Goal: Task Accomplishment & Management: Manage account settings

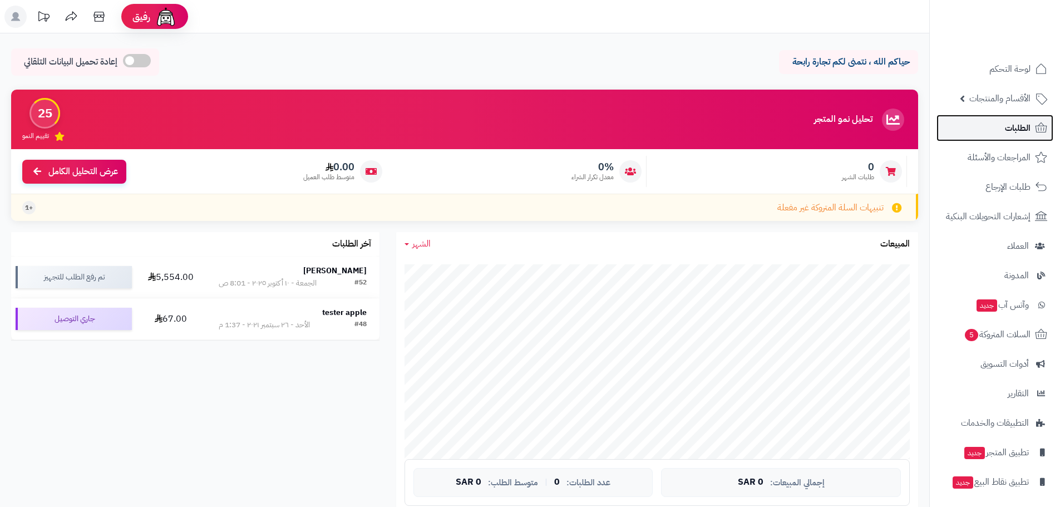
click at [988, 124] on link "الطلبات" at bounding box center [994, 128] width 117 height 27
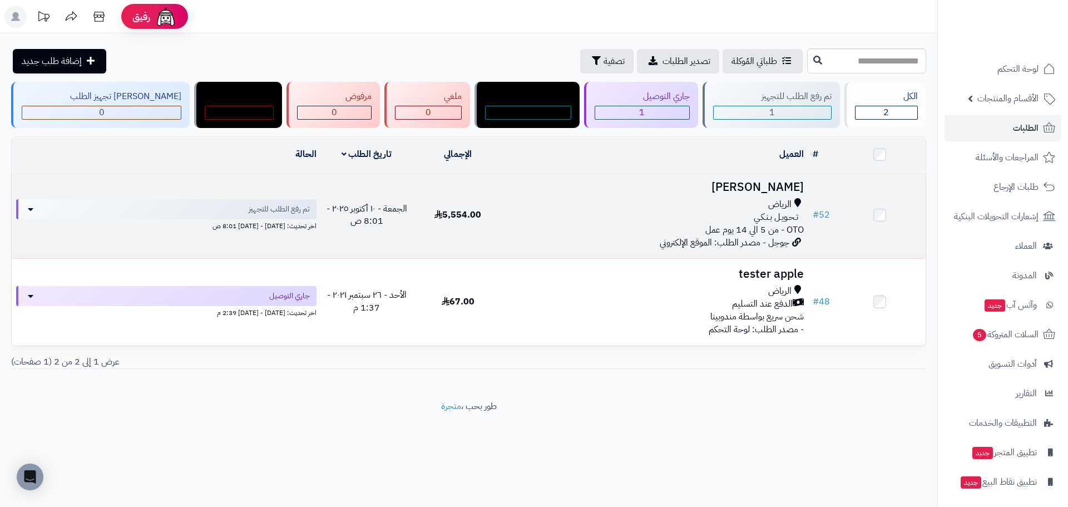
click at [584, 226] on div "الرياض تـحـويـل بـنـكـي OTO - من 5 الي 14 يوم عمل" at bounding box center [655, 217] width 295 height 38
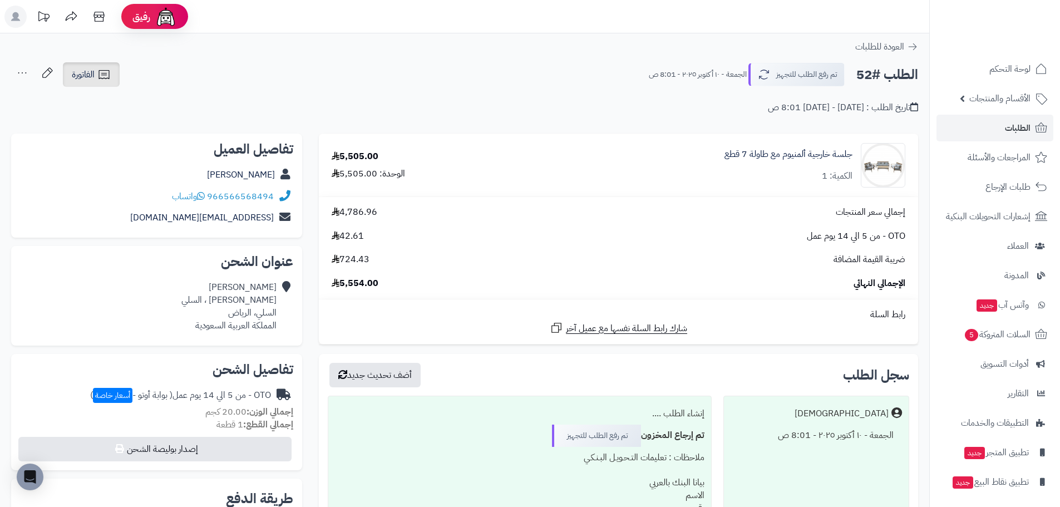
click at [66, 77] on link "الفاتورة" at bounding box center [91, 74] width 57 height 24
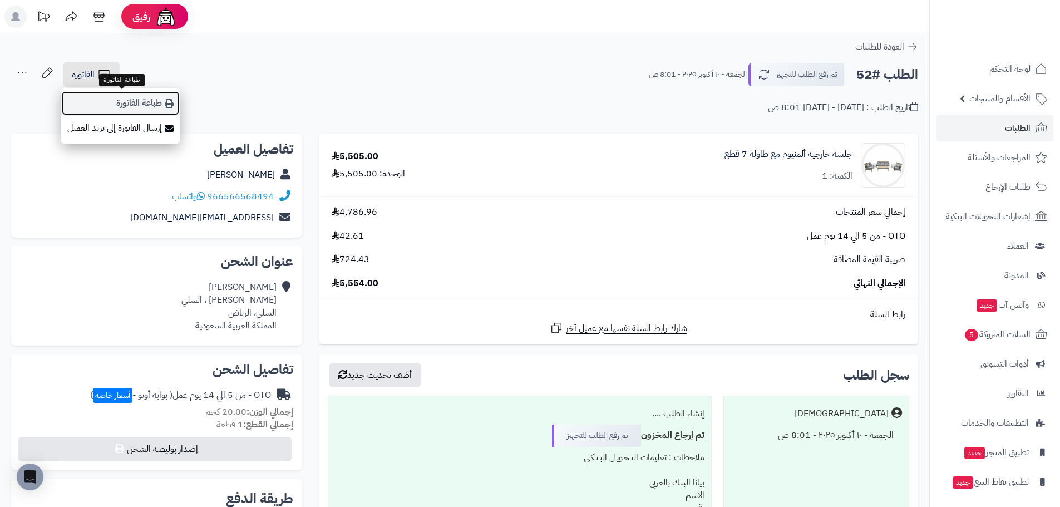
click at [133, 108] on link "طباعة الفاتورة" at bounding box center [120, 103] width 119 height 25
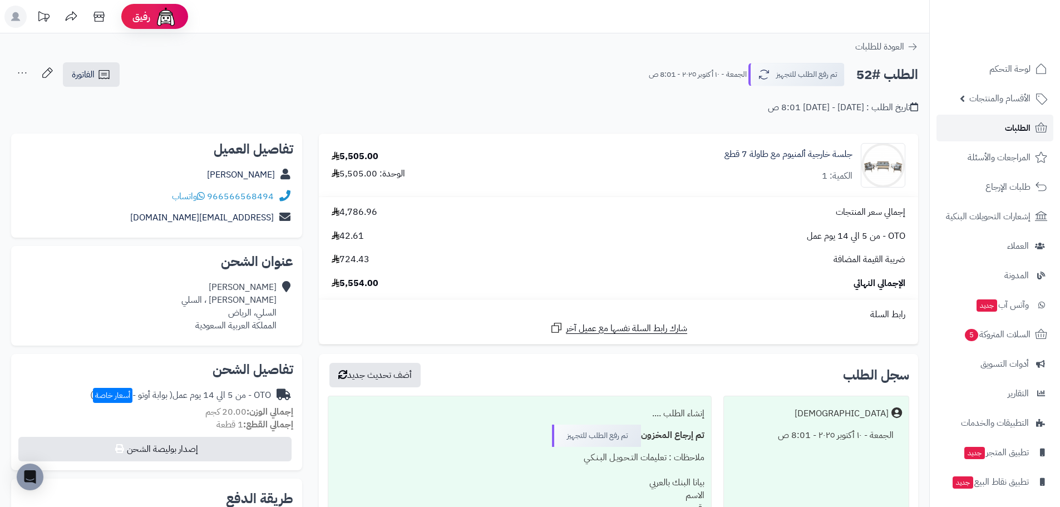
click at [1022, 129] on span "الطلبات" at bounding box center [1018, 128] width 26 height 16
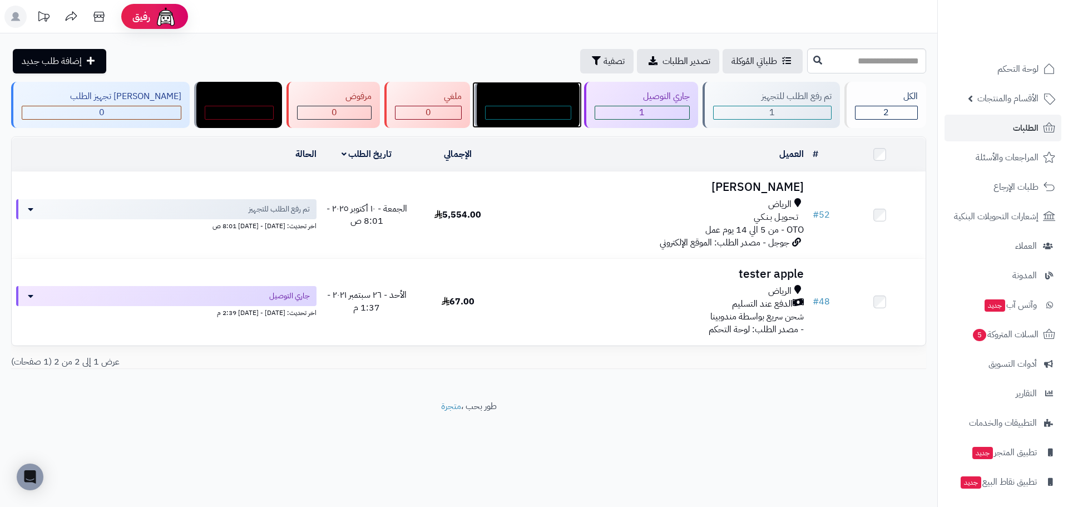
click at [501, 101] on div "تم التوصبل" at bounding box center [528, 96] width 86 height 13
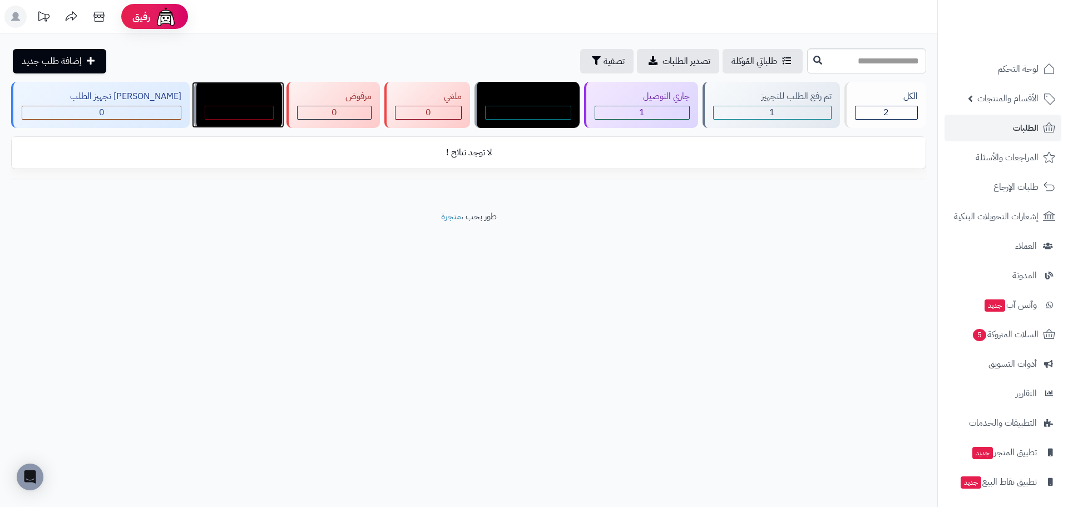
click at [211, 106] on div "0" at bounding box center [239, 112] width 68 height 13
click at [887, 92] on div "الكل" at bounding box center [886, 96] width 63 height 13
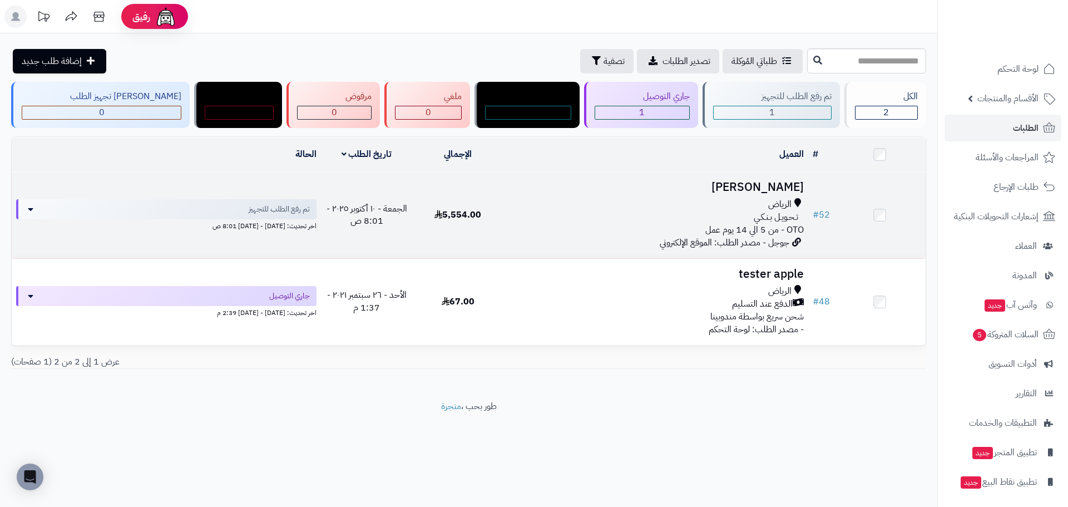
click at [772, 223] on span "OTO - من 5 الي 14 يوم عمل" at bounding box center [754, 229] width 98 height 13
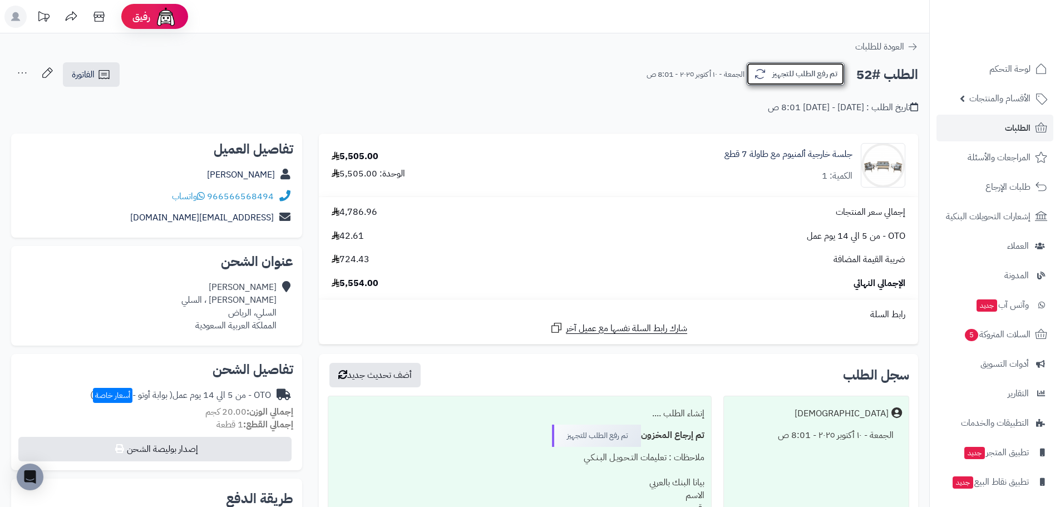
click at [792, 78] on button "تم رفع الطلب للتجهيز" at bounding box center [795, 73] width 98 height 23
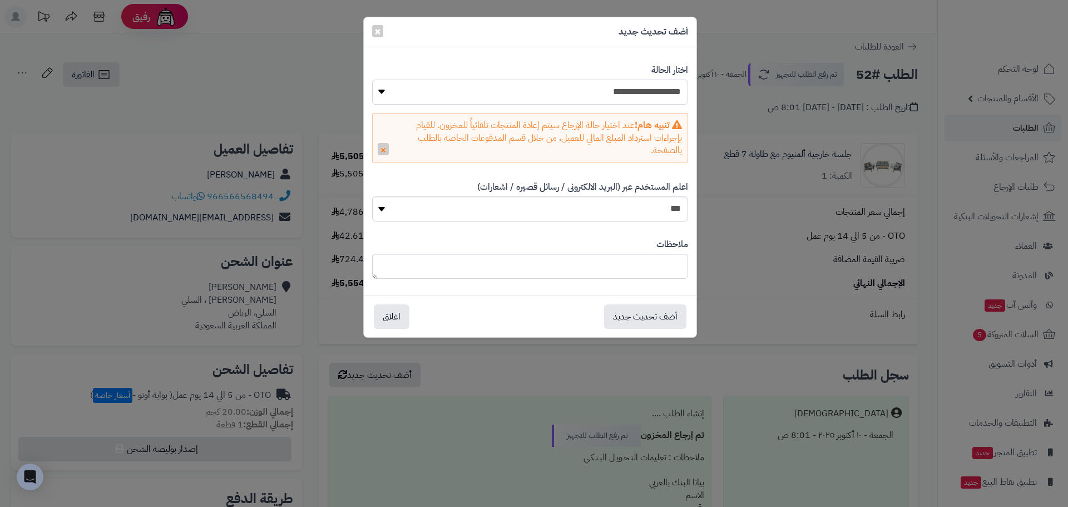
click at [638, 92] on select "**********" at bounding box center [530, 92] width 316 height 25
click at [385, 314] on button "اغلاق" at bounding box center [392, 316] width 36 height 24
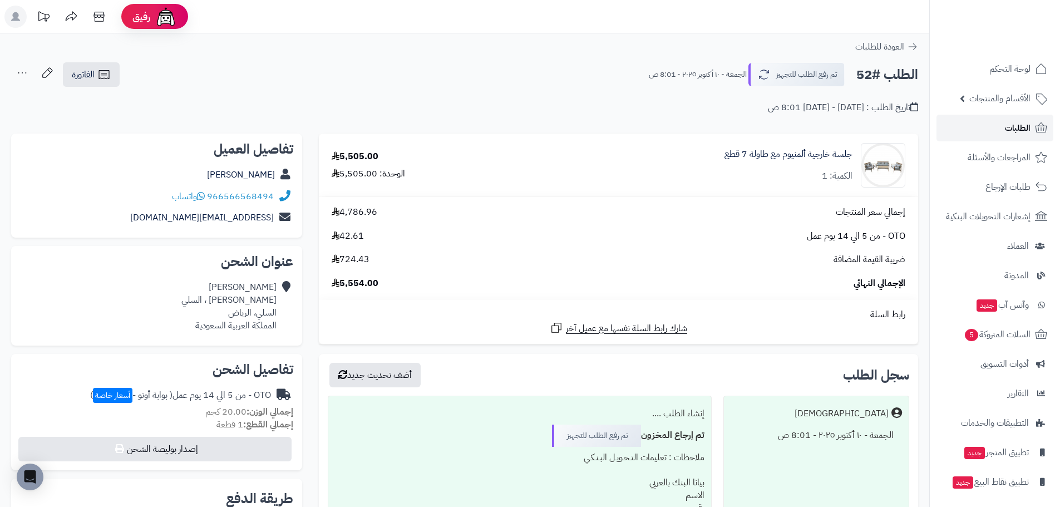
click at [997, 132] on link "الطلبات" at bounding box center [994, 128] width 117 height 27
